Goal: Task Accomplishment & Management: Manage account settings

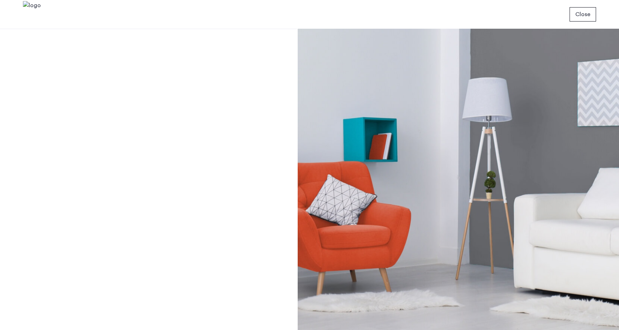
click at [581, 18] on span "Close" at bounding box center [582, 14] width 15 height 9
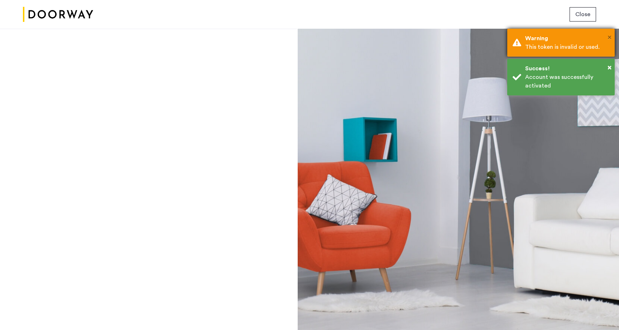
click at [610, 36] on span "×" at bounding box center [610, 37] width 4 height 7
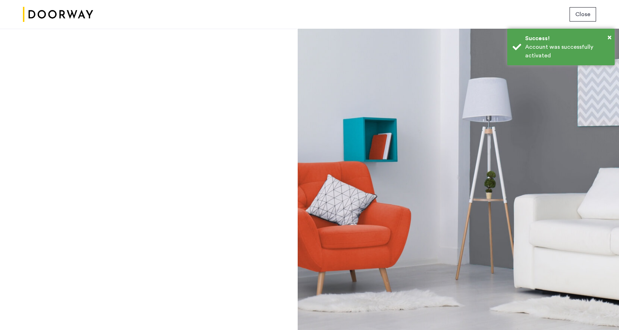
click at [585, 15] on span "Close" at bounding box center [582, 14] width 15 height 9
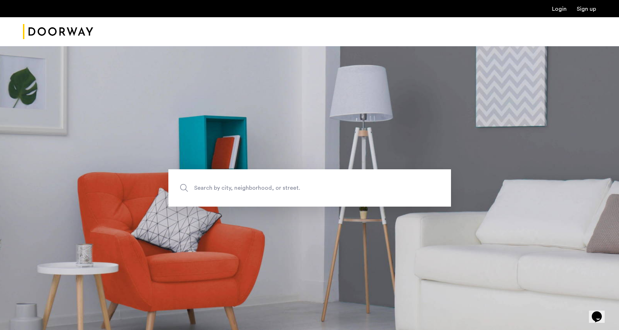
click at [560, 8] on link "Login" at bounding box center [559, 9] width 15 height 6
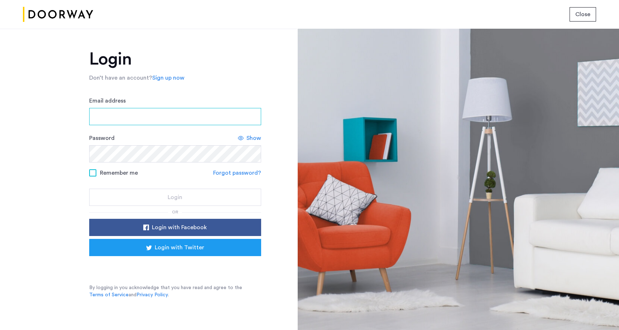
click at [169, 114] on input "Email address" at bounding box center [175, 116] width 172 height 17
